Goal: Task Accomplishment & Management: Manage account settings

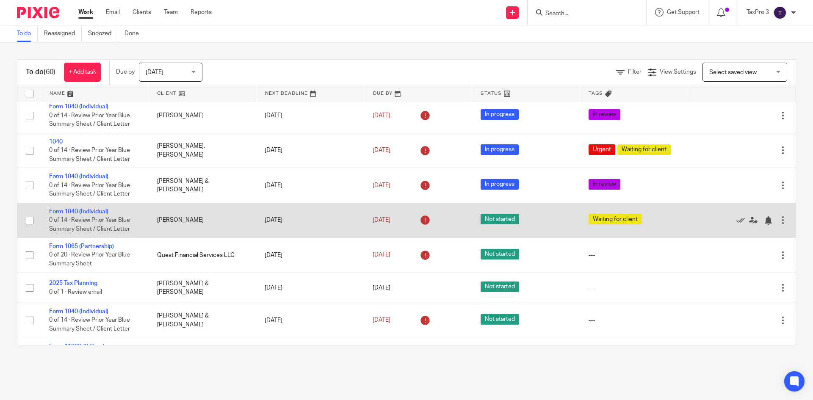
scroll to position [1228, 0]
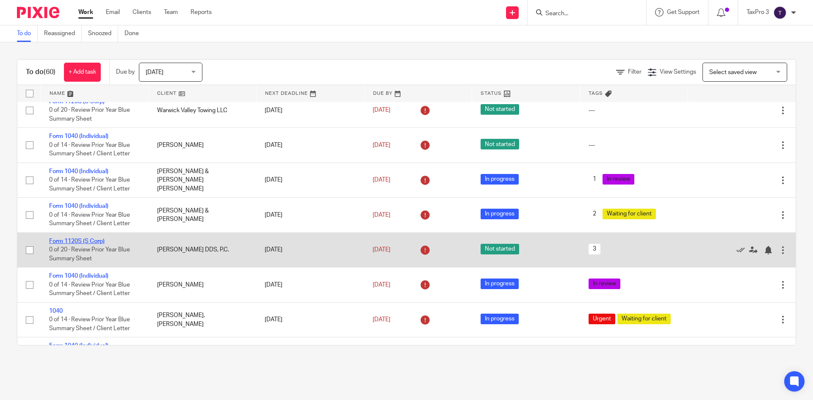
click at [77, 244] on link "Form 1120S (S Corp)" at bounding box center [76, 241] width 55 height 6
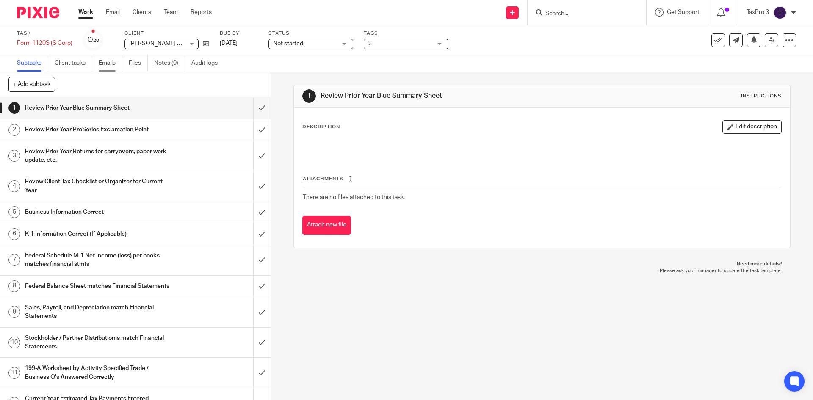
click at [106, 62] on link "Emails" at bounding box center [111, 63] width 24 height 17
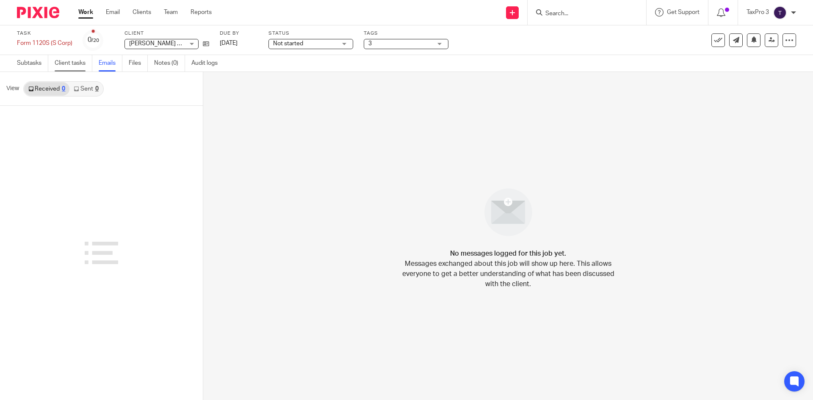
click at [68, 61] on link "Client tasks" at bounding box center [74, 63] width 38 height 17
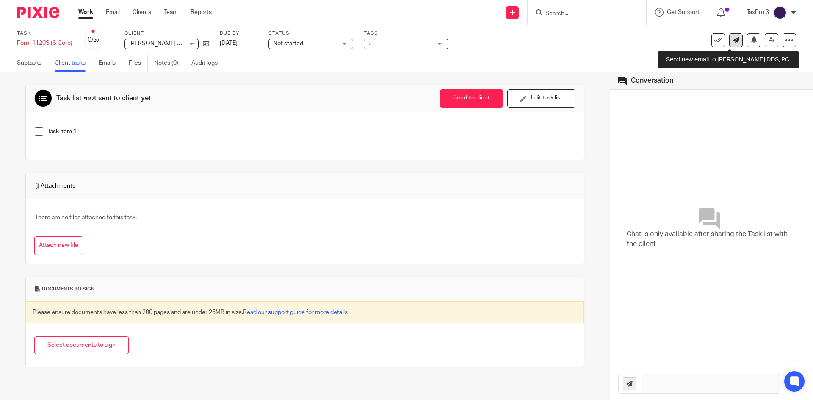
click at [733, 41] on icon at bounding box center [736, 40] width 6 height 6
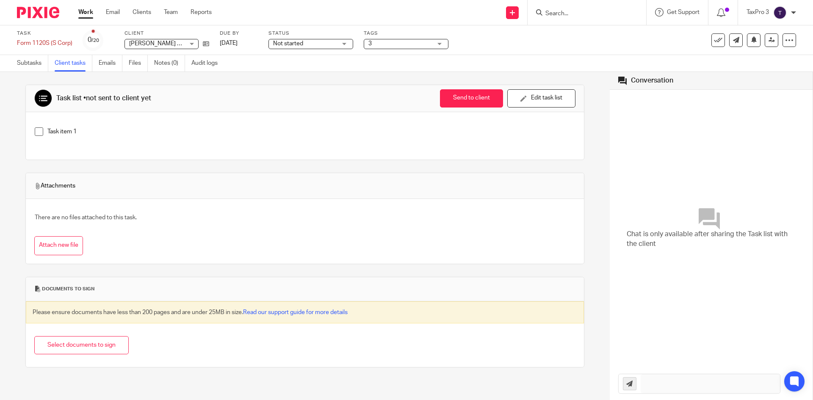
click at [34, 12] on img at bounding box center [38, 12] width 42 height 11
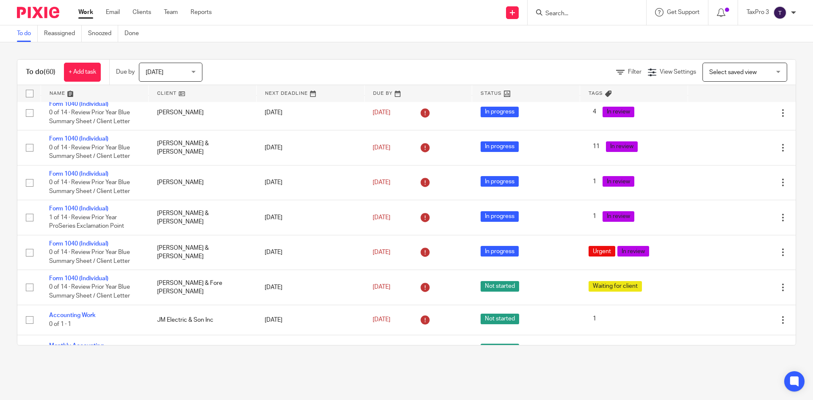
scroll to position [593, 0]
